Goal: Task Accomplishment & Management: Manage account settings

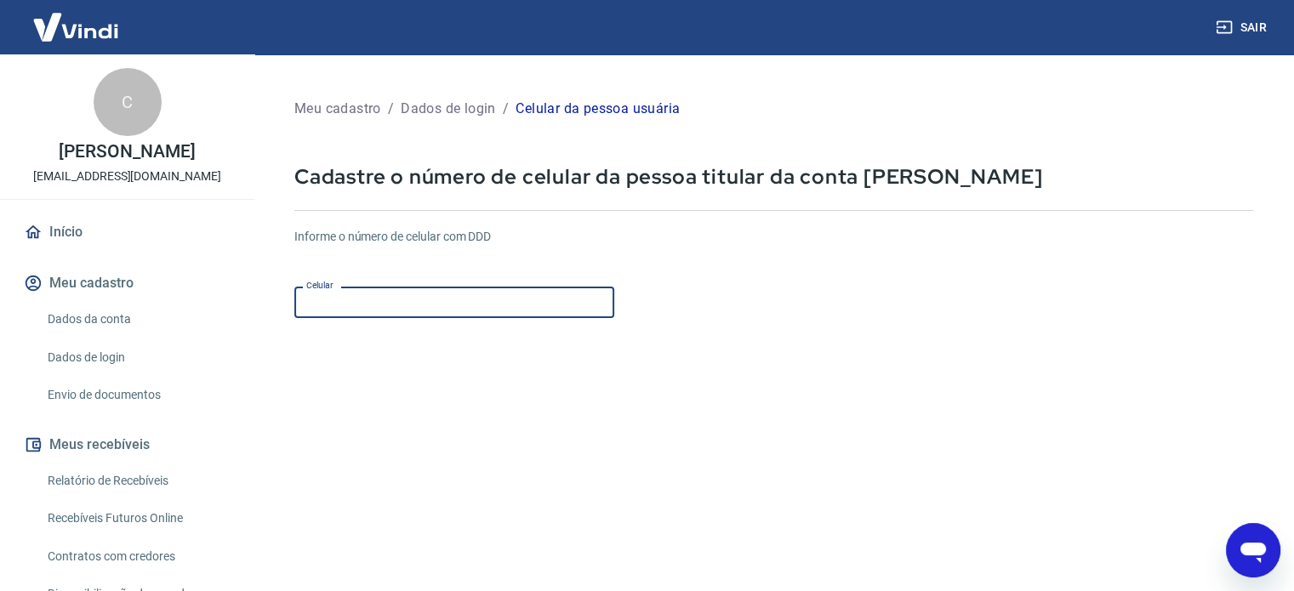
click at [354, 294] on input "Celular" at bounding box center [454, 302] width 320 height 31
type input "[PHONE_NUMBER]"
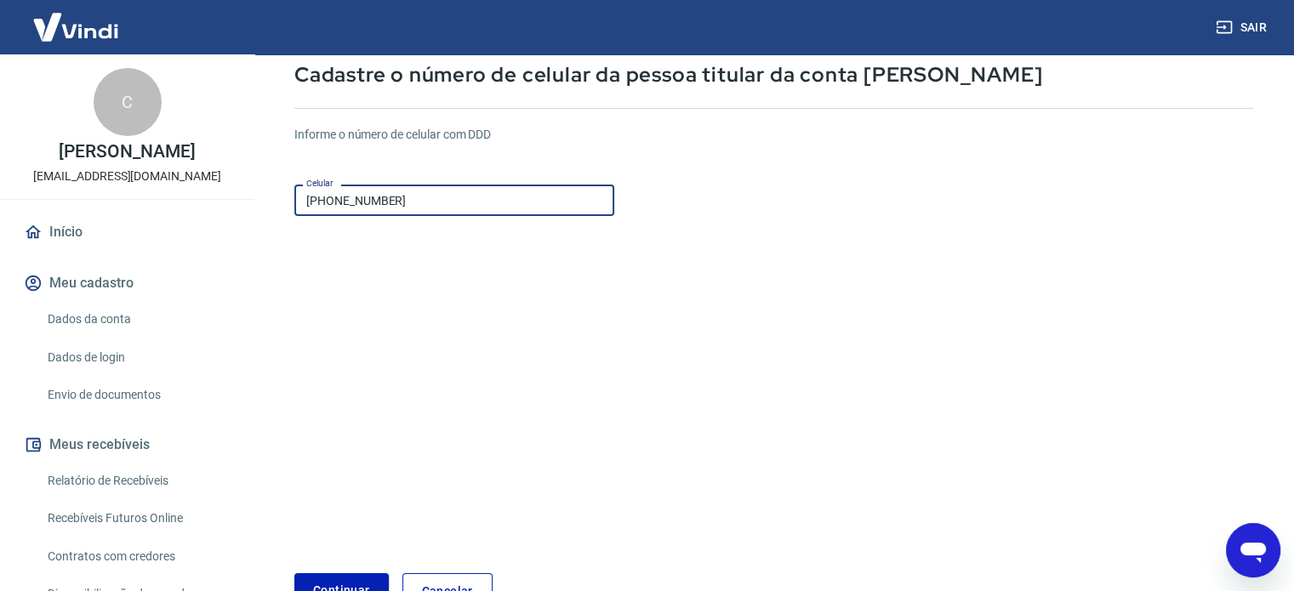
scroll to position [214, 0]
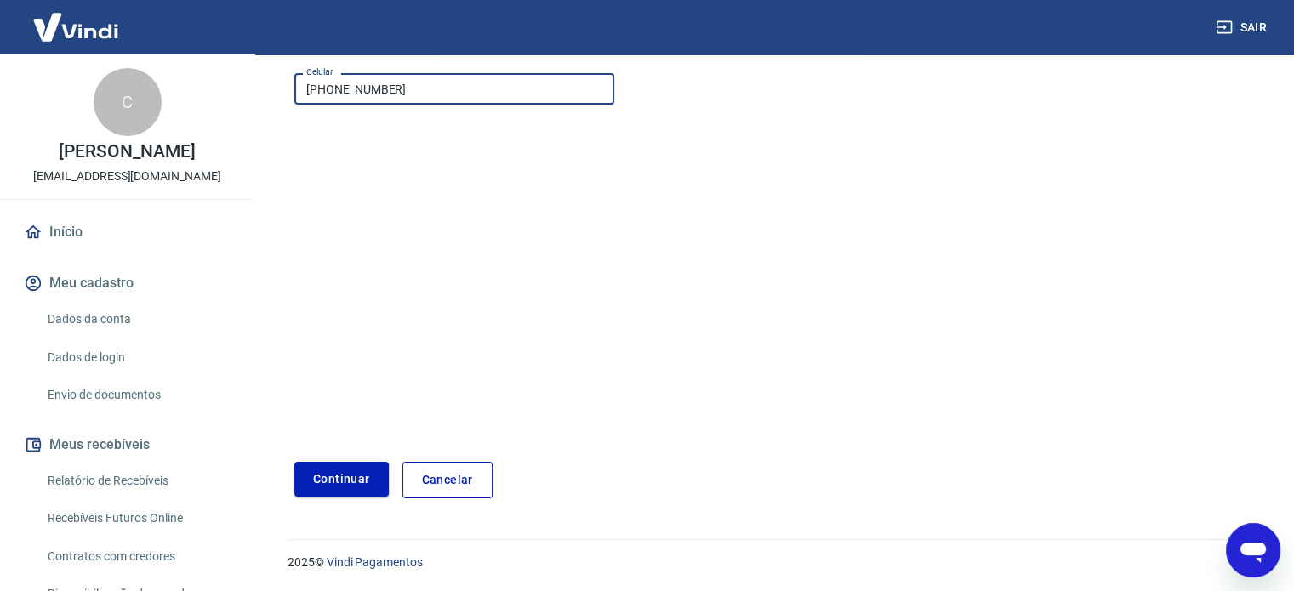
click at [337, 477] on button "Continuar" at bounding box center [341, 479] width 94 height 35
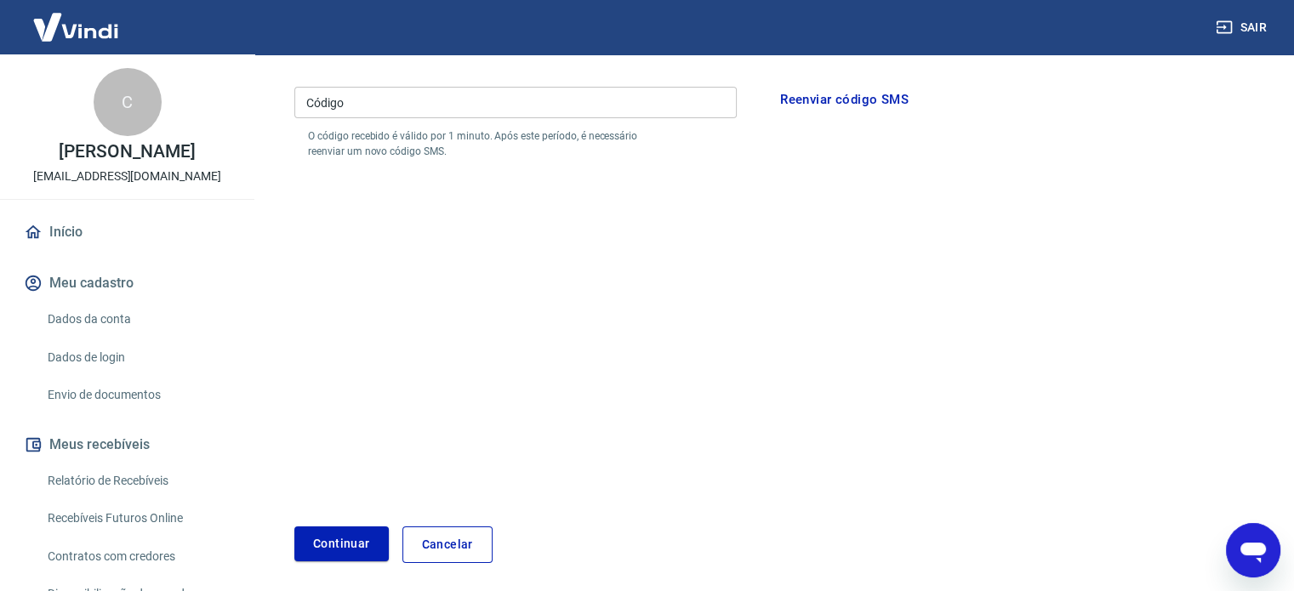
click at [376, 100] on input "Código" at bounding box center [515, 102] width 442 height 31
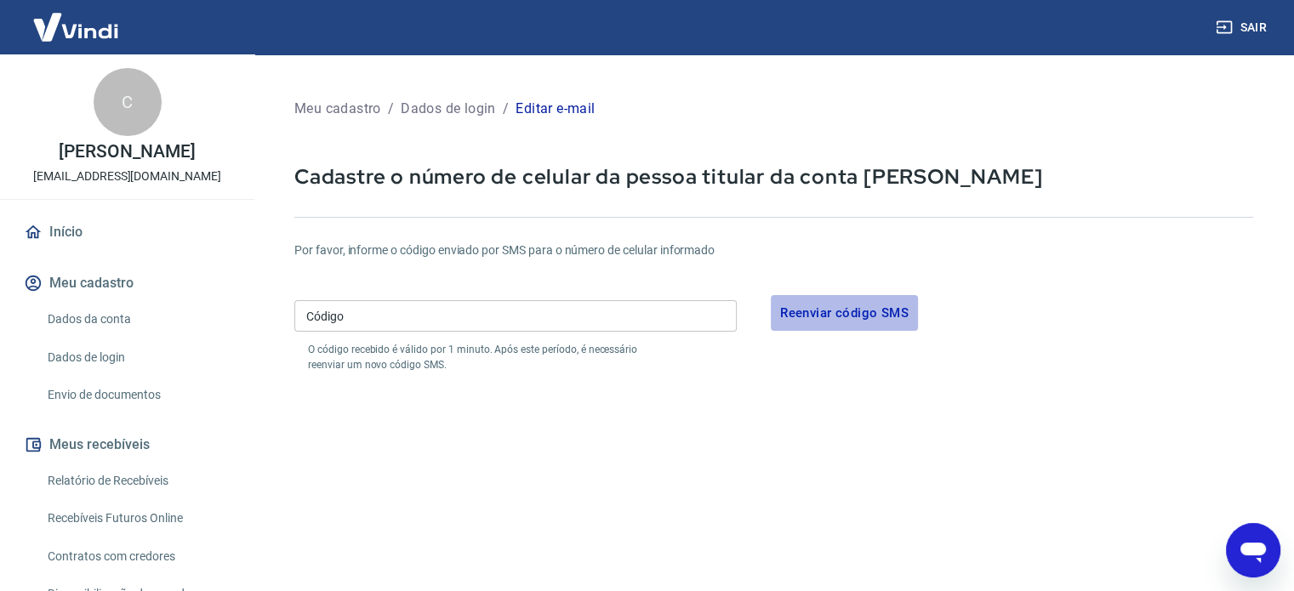
click at [825, 318] on button "Reenviar código SMS" at bounding box center [844, 313] width 147 height 36
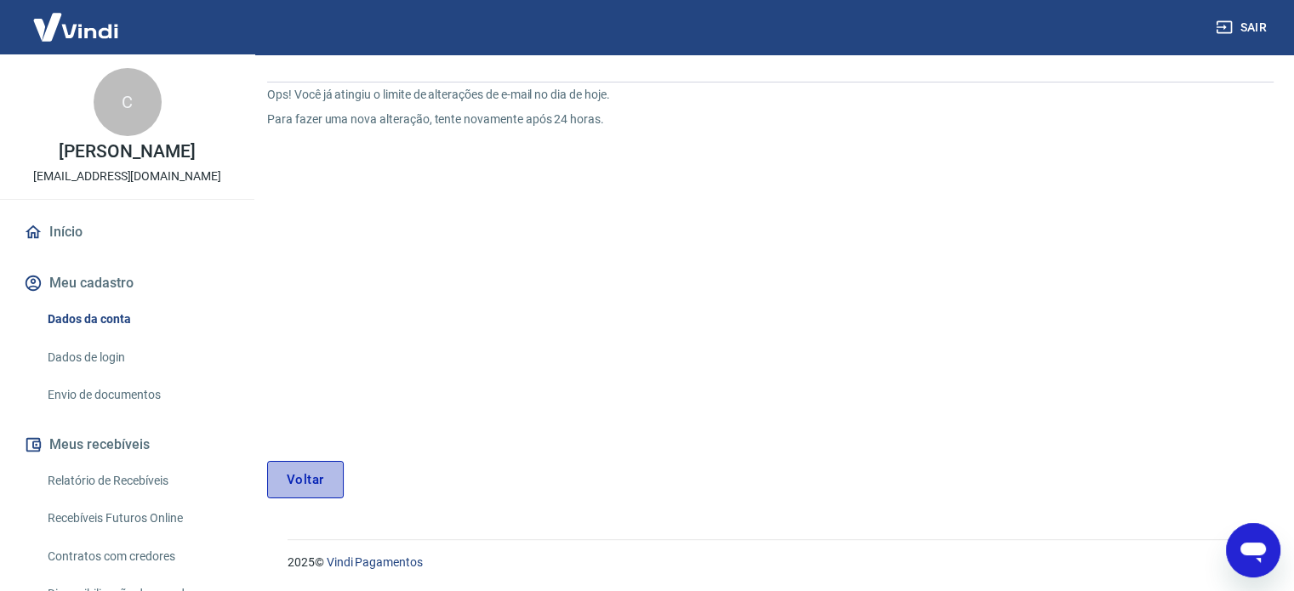
click at [312, 481] on link "Voltar" at bounding box center [305, 479] width 77 height 37
